Goal: Task Accomplishment & Management: Manage account settings

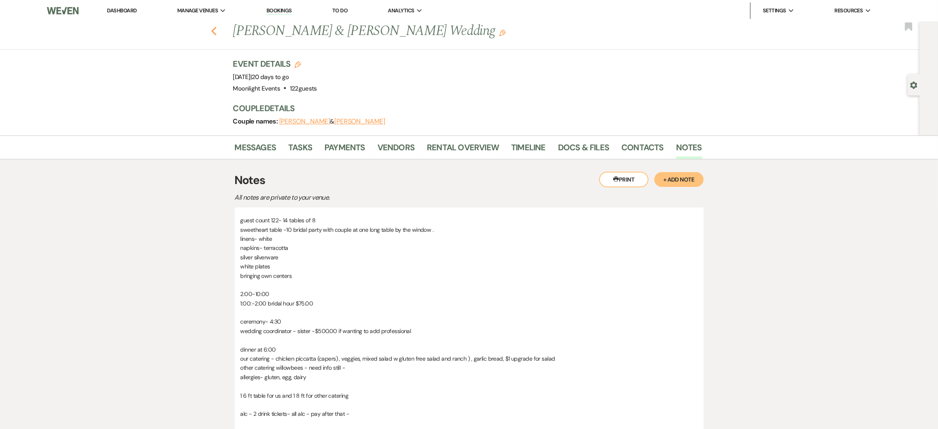
click at [216, 29] on use "button" at bounding box center [213, 31] width 5 height 9
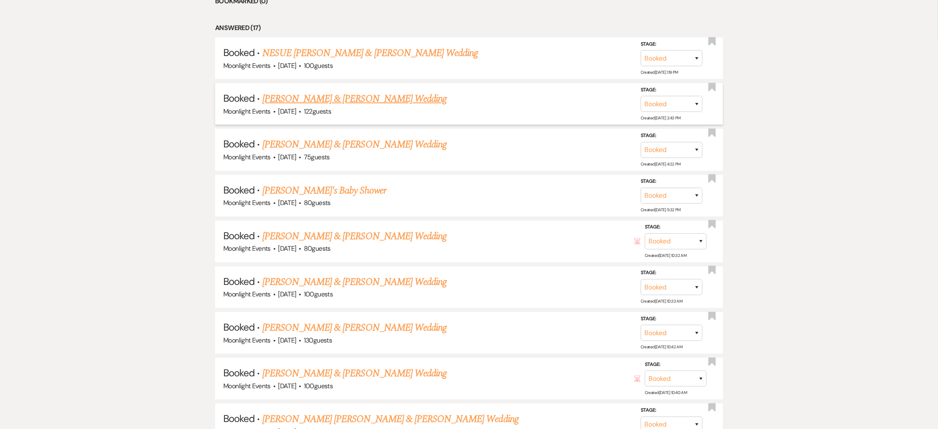
scroll to position [734, 0]
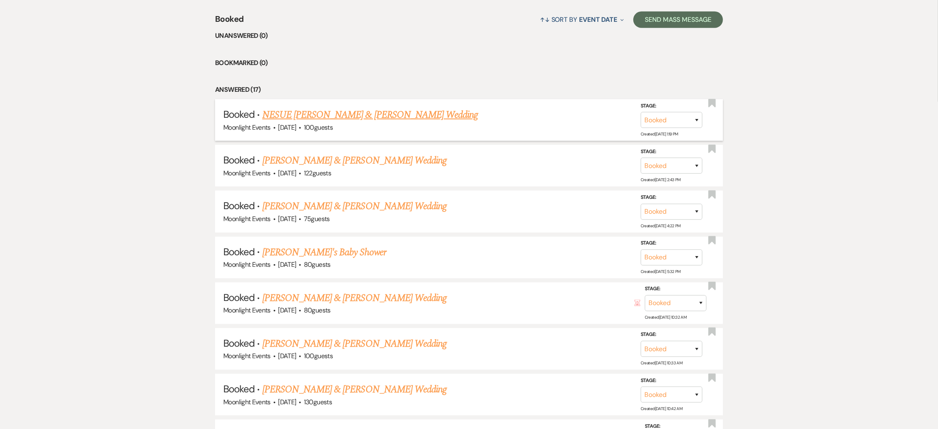
click at [327, 113] on link "NESUE [PERSON_NAME] & [PERSON_NAME] Wedding" at bounding box center [370, 114] width 216 height 15
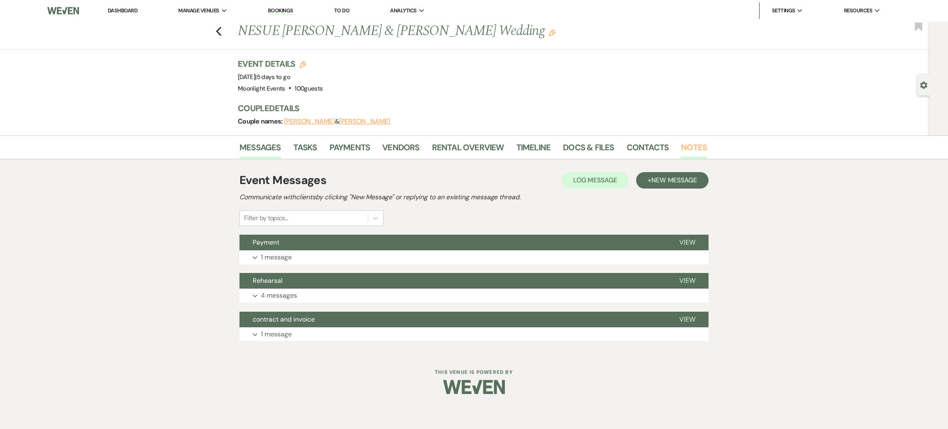
click at [700, 150] on link "Notes" at bounding box center [694, 150] width 26 height 18
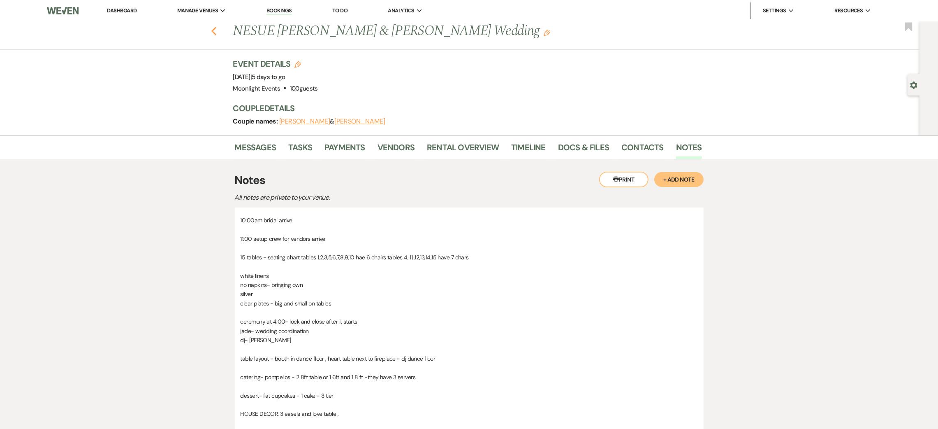
click at [217, 29] on icon "Previous" at bounding box center [214, 31] width 6 height 10
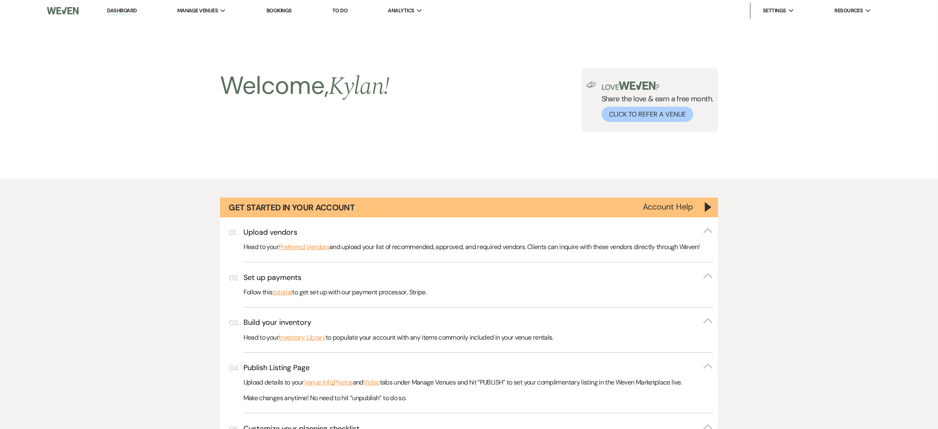
scroll to position [734, 0]
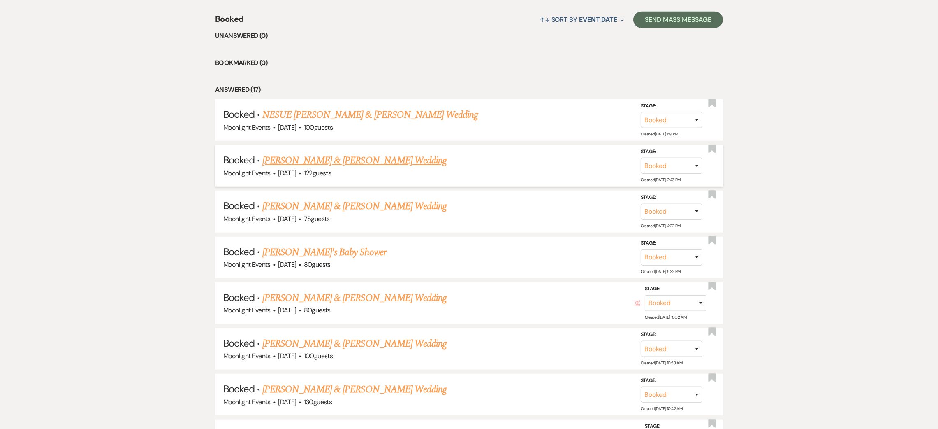
click at [366, 164] on link "[PERSON_NAME] & [PERSON_NAME] Wedding" at bounding box center [354, 160] width 184 height 15
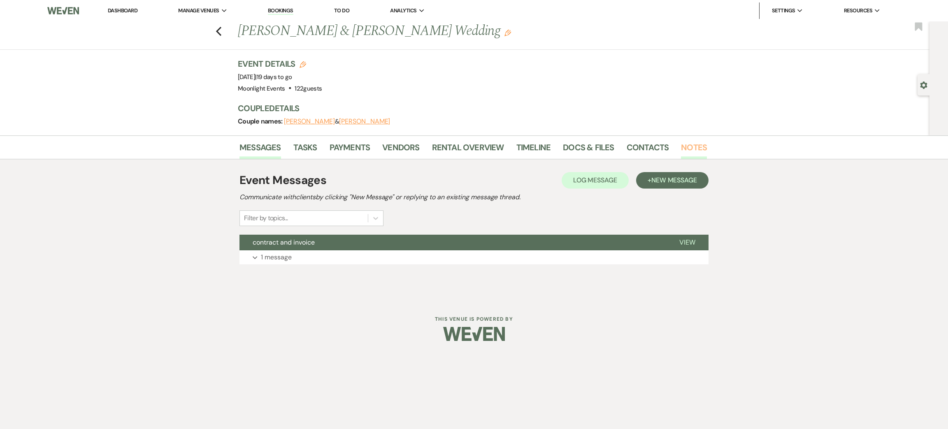
click at [694, 145] on link "Notes" at bounding box center [694, 150] width 26 height 18
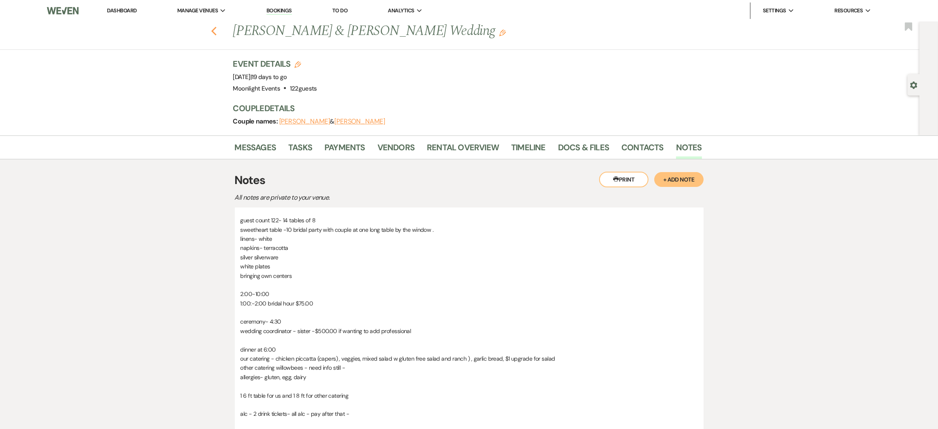
click at [217, 33] on icon "Previous" at bounding box center [214, 31] width 6 height 10
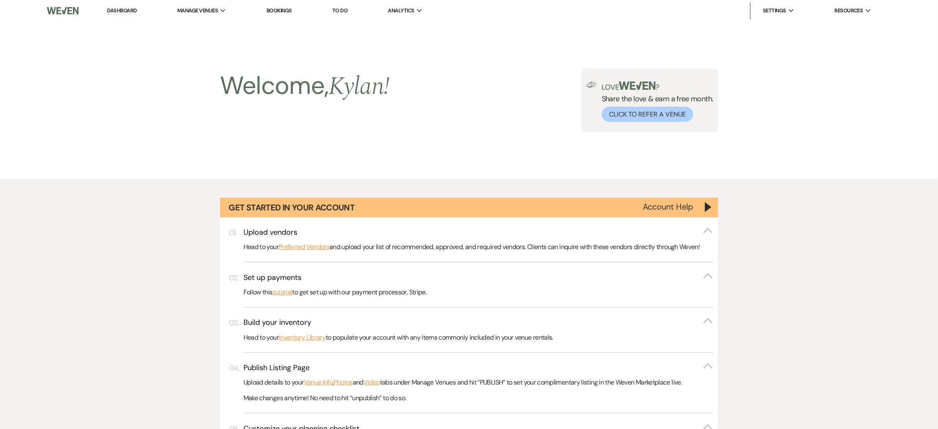
scroll to position [734, 0]
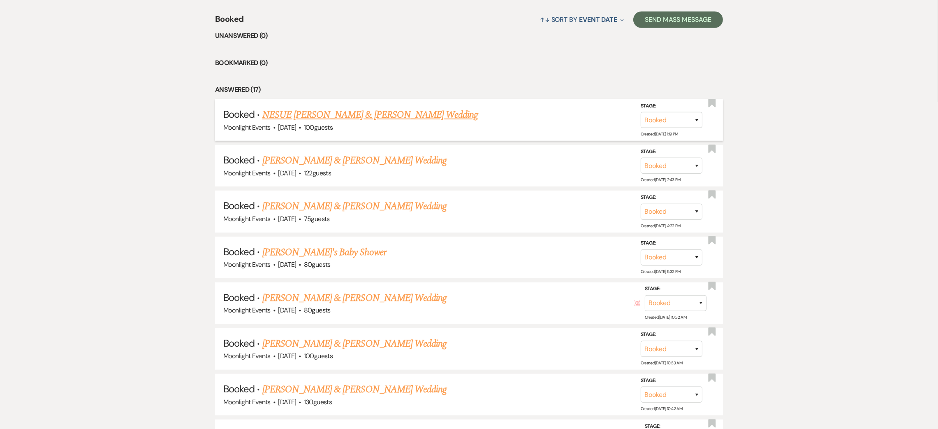
click at [347, 115] on link "NESUE [PERSON_NAME] & [PERSON_NAME] Wedding" at bounding box center [370, 114] width 216 height 15
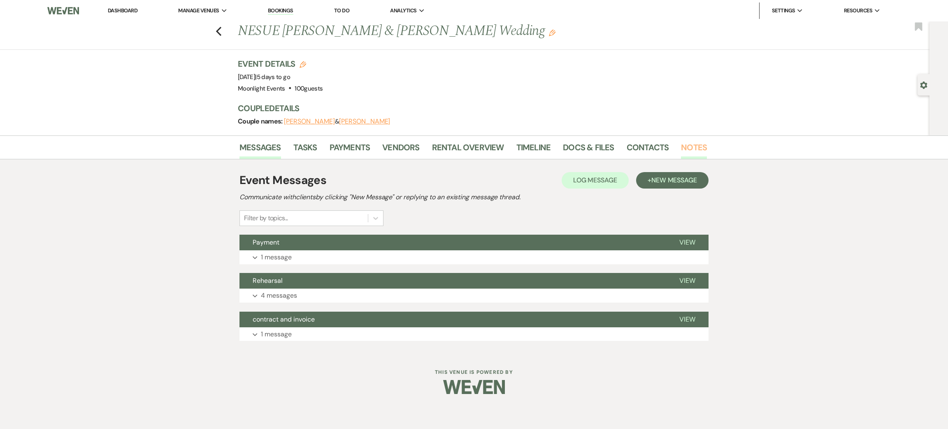
click at [697, 145] on link "Notes" at bounding box center [694, 150] width 26 height 18
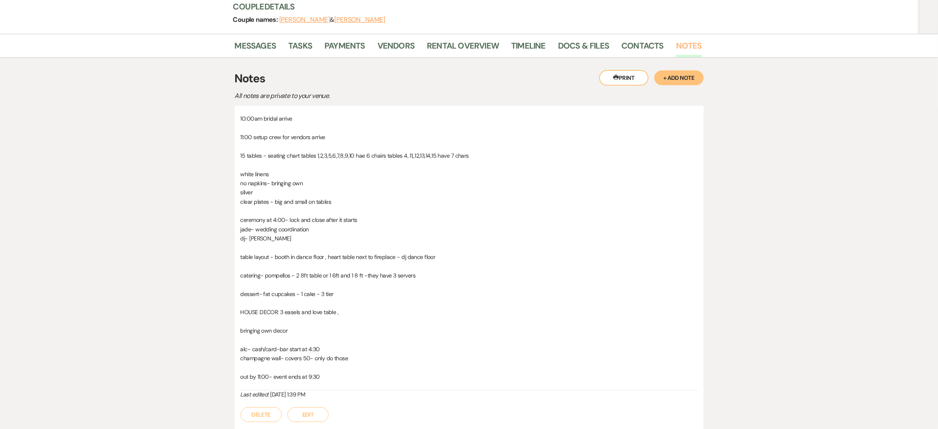
scroll to position [123, 0]
